Goal: Entertainment & Leisure: Consume media (video, audio)

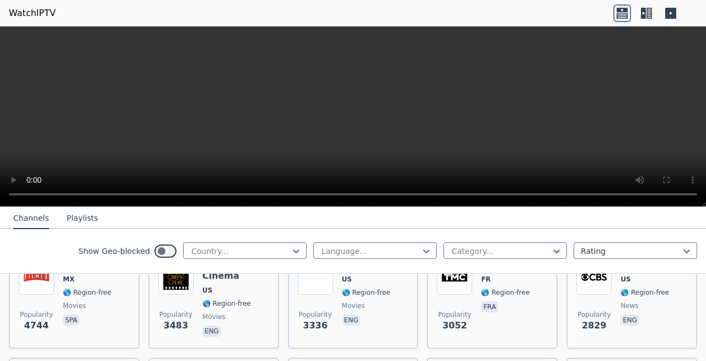
scroll to position [274, 0]
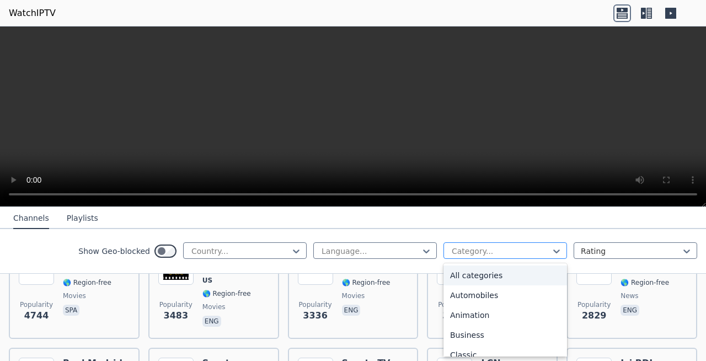
click at [521, 249] on div at bounding box center [501, 250] width 100 height 11
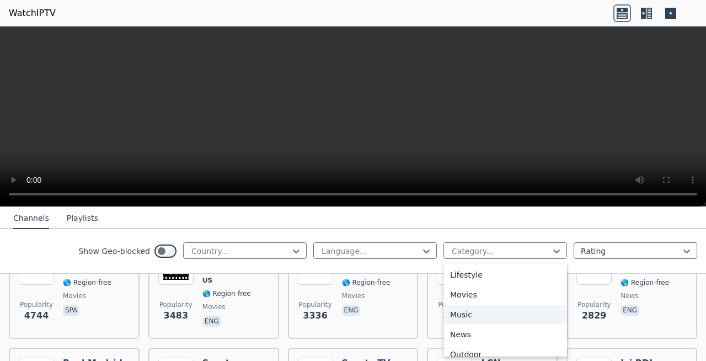
scroll to position [277, 0]
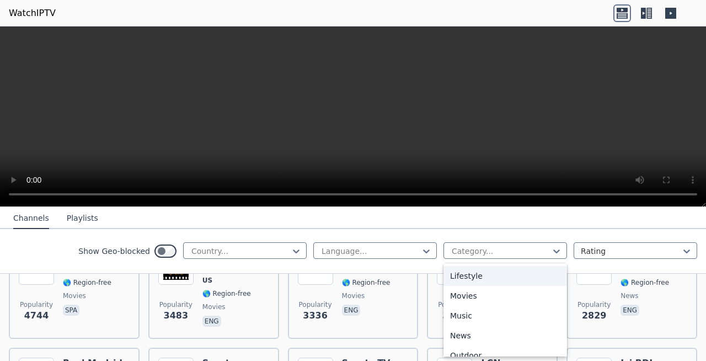
click at [506, 285] on div "Lifestyle" at bounding box center [505, 276] width 124 height 20
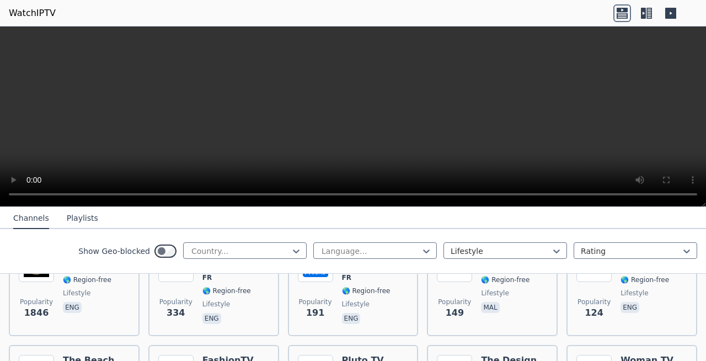
scroll to position [164, 0]
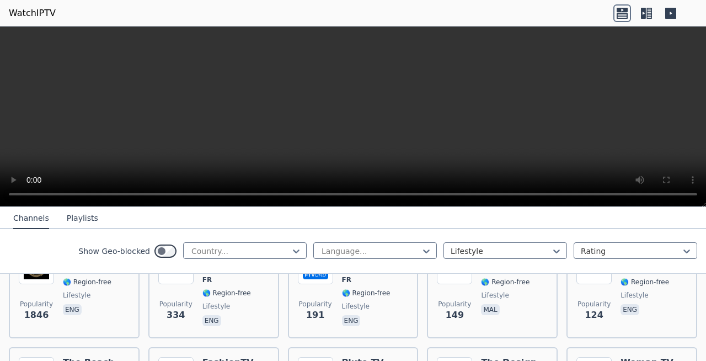
click at [517, 259] on div "Language... Lifestyle Rating" at bounding box center [505, 251] width 384 height 18
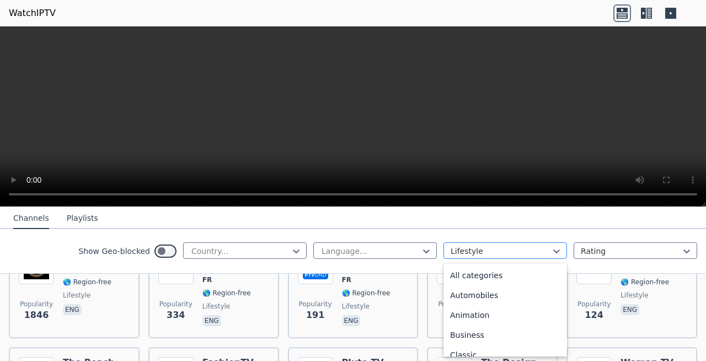
scroll to position [141, 0]
click at [532, 252] on div at bounding box center [501, 250] width 100 height 11
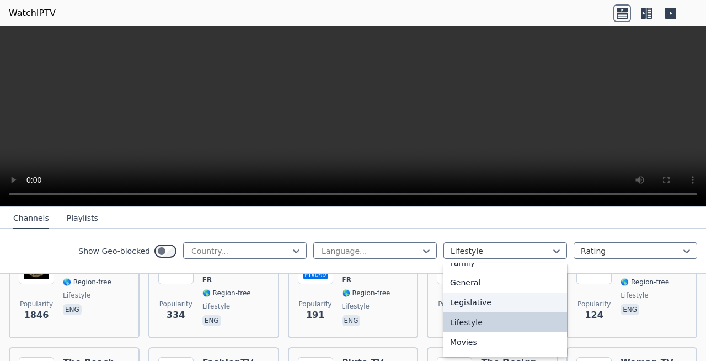
scroll to position [250, 0]
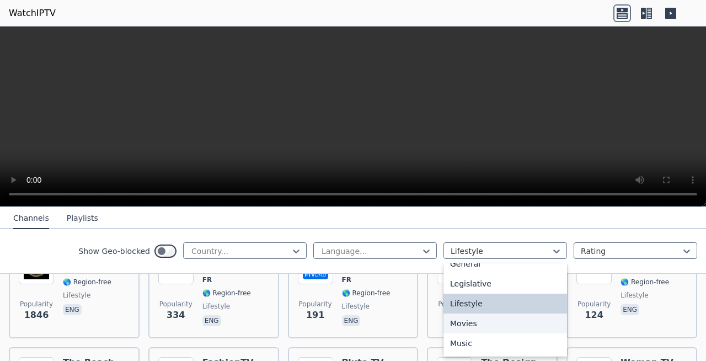
click at [480, 328] on div "Movies" at bounding box center [505, 323] width 124 height 20
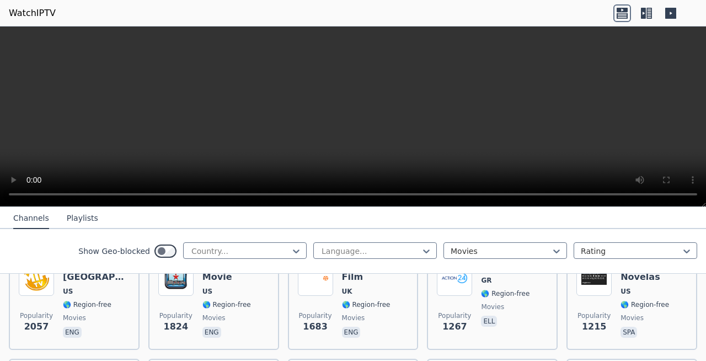
scroll to position [261, 0]
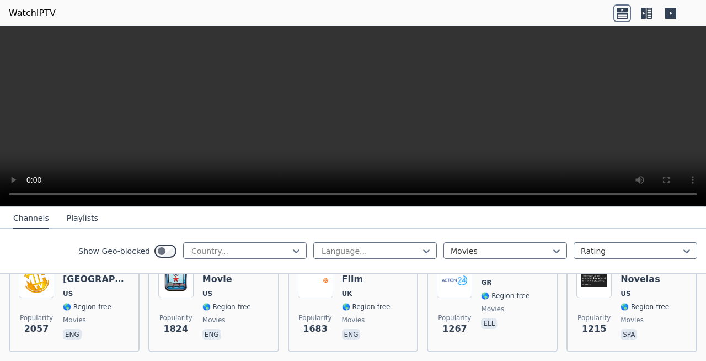
click at [376, 316] on span "movies" at bounding box center [375, 320] width 67 height 9
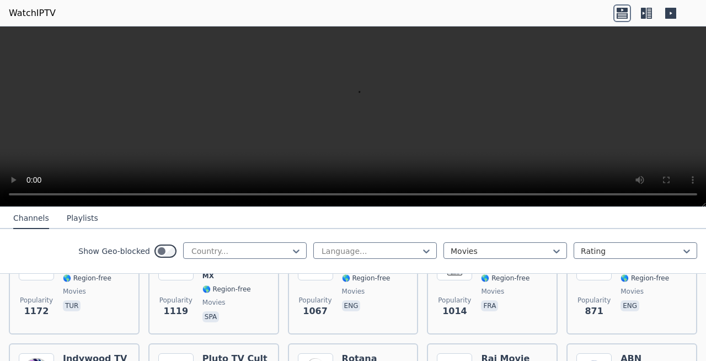
scroll to position [371, 0]
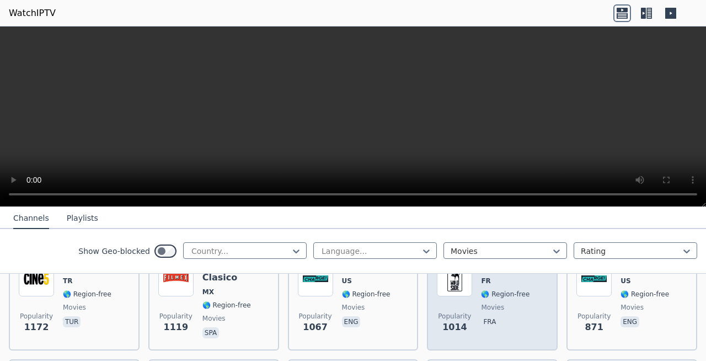
click at [525, 314] on div "Wild Side TV FR 🌎 Region-free movies fra" at bounding box center [512, 300] width 63 height 79
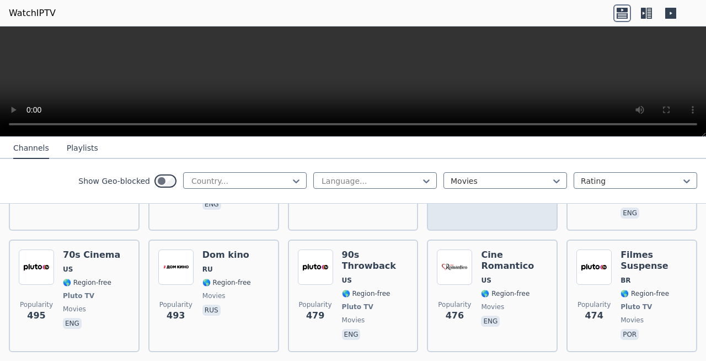
scroll to position [552, 0]
click at [517, 275] on span "US" at bounding box center [514, 279] width 67 height 9
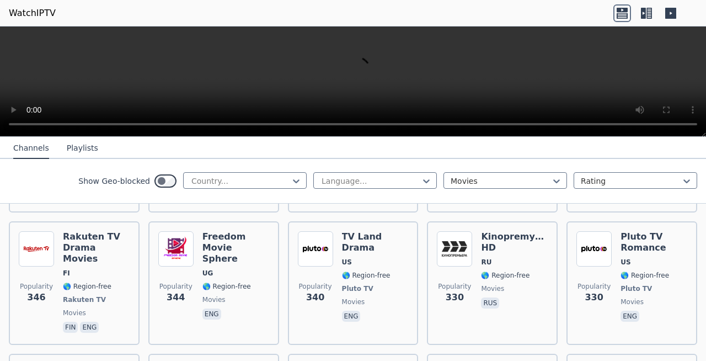
scroll to position [953, 0]
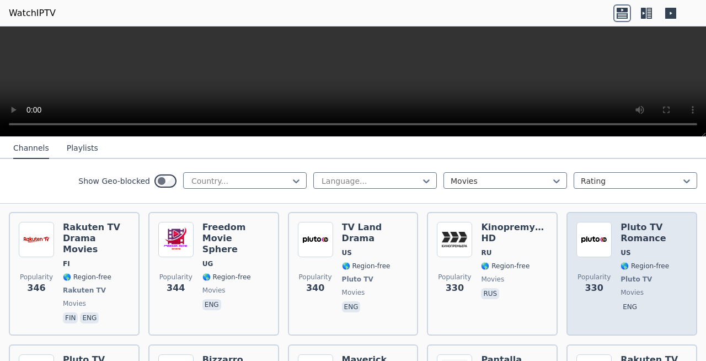
click at [658, 248] on span "US" at bounding box center [654, 252] width 67 height 9
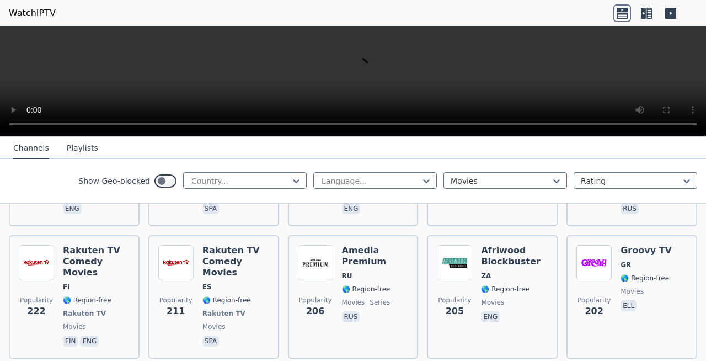
scroll to position [1340, 0]
